Goal: Task Accomplishment & Management: Manage account settings

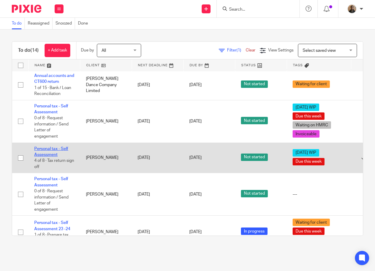
scroll to position [276, 0]
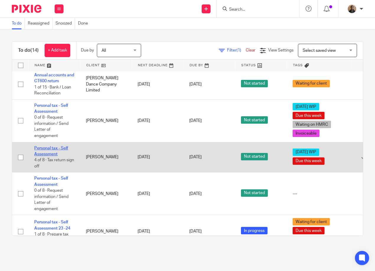
click at [56, 155] on link "Personal tax - Self Assessment" at bounding box center [51, 151] width 34 height 10
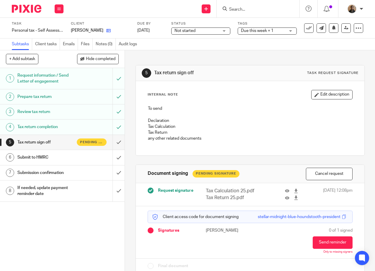
click at [106, 33] on icon at bounding box center [108, 30] width 4 height 4
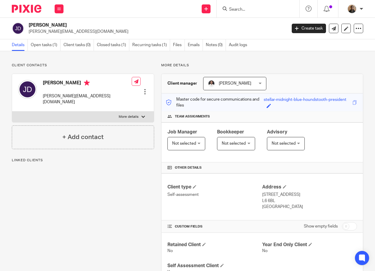
click at [133, 114] on p "More details" at bounding box center [129, 116] width 20 height 5
click at [12, 111] on input "More details" at bounding box center [12, 111] width 0 height 0
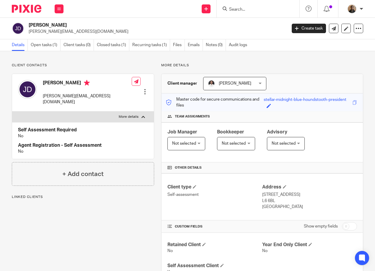
click at [132, 114] on p "More details" at bounding box center [129, 116] width 20 height 5
click at [12, 111] on input "More details" at bounding box center [12, 111] width 0 height 0
checkbox input "false"
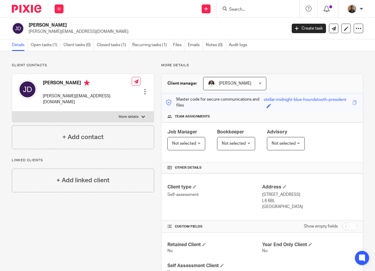
click at [325, 9] on icon at bounding box center [327, 9] width 6 height 6
